Goal: Task Accomplishment & Management: Manage account settings

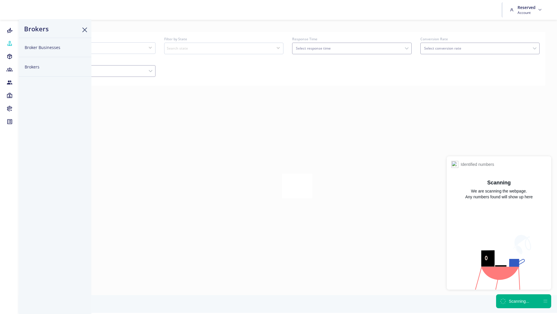
click at [42, 46] on button "Broker Businesses" at bounding box center [55, 47] width 73 height 19
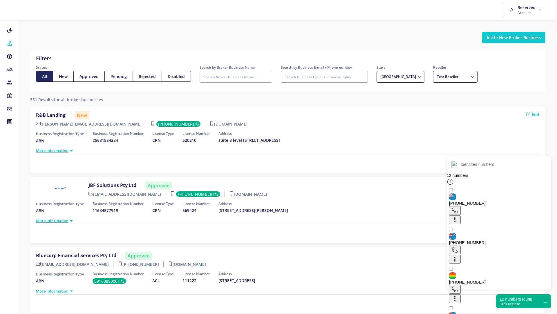
click at [518, 306] on div "Click to close" at bounding box center [516, 304] width 33 height 4
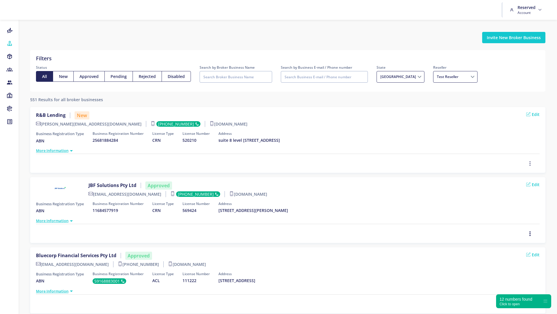
click at [528, 164] on icon "button" at bounding box center [530, 163] width 5 height 6
click at [513, 135] on span "Approve" at bounding box center [514, 134] width 17 height 6
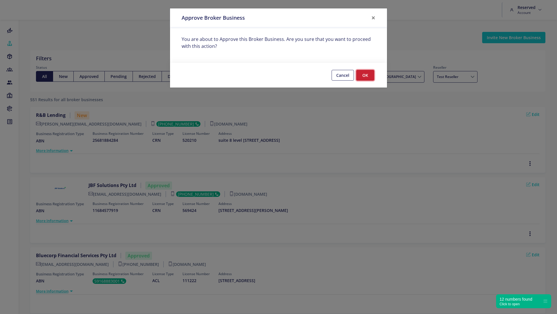
click at [372, 74] on button "OK" at bounding box center [365, 75] width 18 height 11
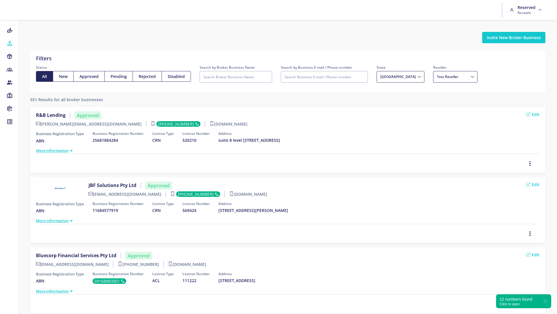
drag, startPoint x: 126, startPoint y: 123, endPoint x: 42, endPoint y: 125, distance: 83.6
click at [42, 125] on label "[PERSON_NAME][EMAIL_ADDRESS][DOMAIN_NAME]" at bounding box center [91, 124] width 110 height 6
copy label "[PERSON_NAME][EMAIL_ADDRESS][DOMAIN_NAME]"
